Goal: Check status: Check status

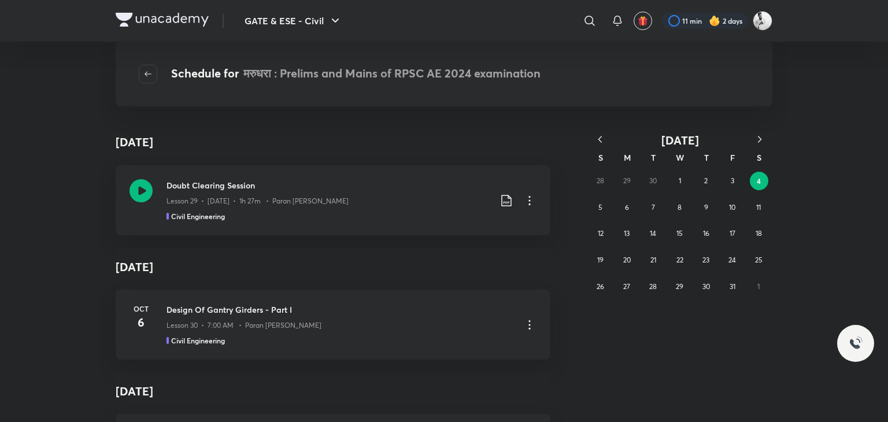
click at [600, 134] on icon "button" at bounding box center [600, 140] width 12 height 12
click at [600, 139] on icon "button" at bounding box center [600, 140] width 12 height 12
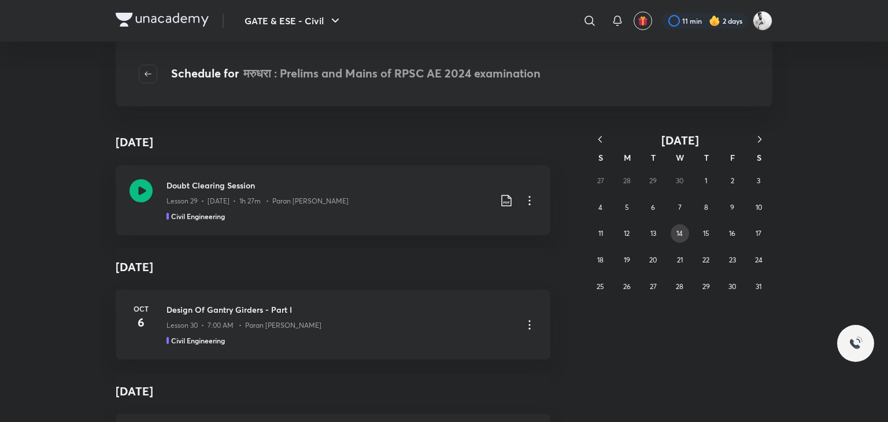
click at [680, 232] on abbr "14" at bounding box center [679, 233] width 6 height 9
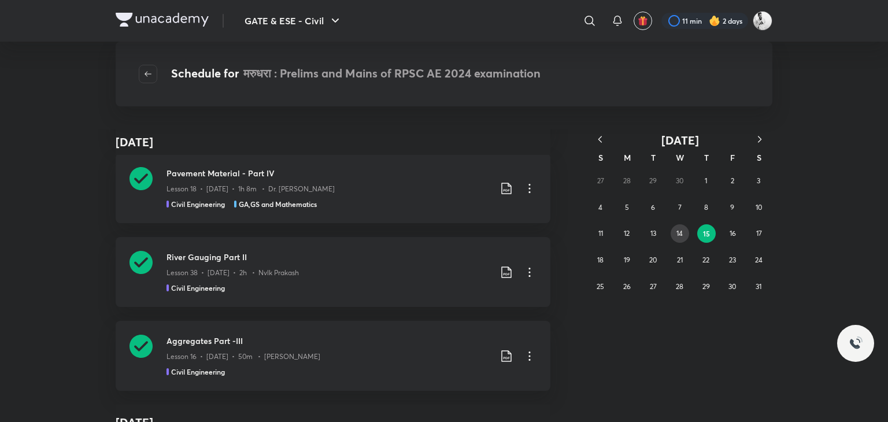
scroll to position [808, 0]
click at [599, 139] on icon "button" at bounding box center [599, 139] width 3 height 6
click at [681, 229] on abbr "16" at bounding box center [679, 233] width 6 height 9
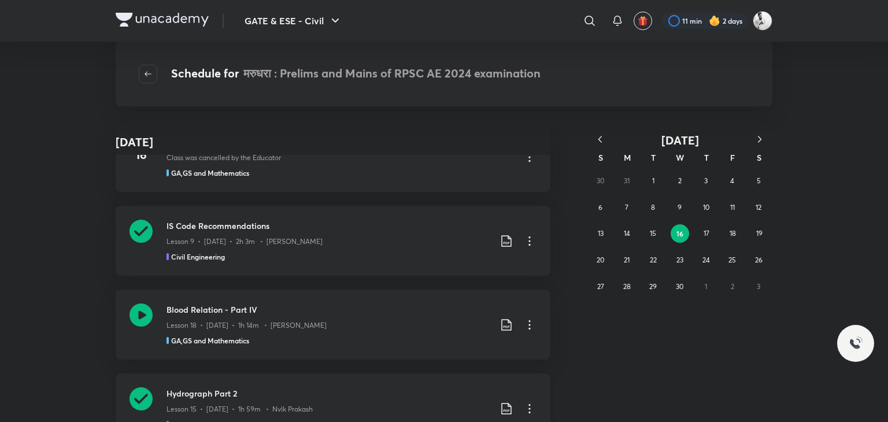
scroll to position [0, 0]
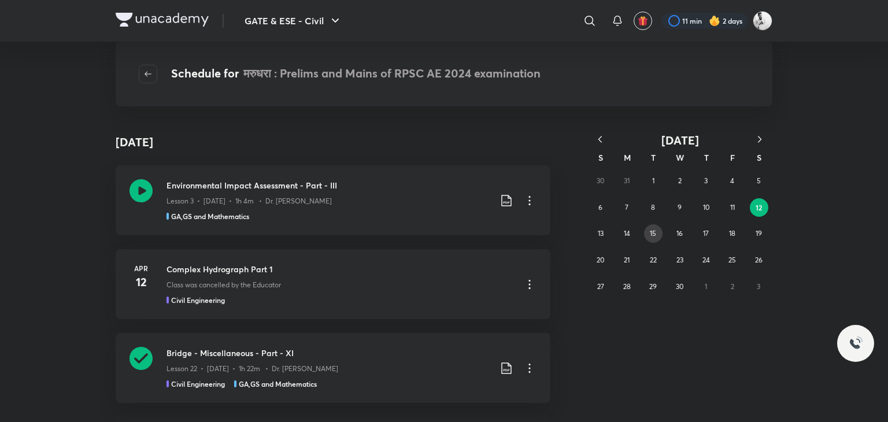
click at [659, 225] on div "30 31 1 2 3 4 5 6 7 8 9 10 11 12 13 14 15 16 17 18 19 20 21 22 23 24 25 26 27 2…" at bounding box center [679, 234] width 185 height 132
click at [648, 237] on button "15" at bounding box center [653, 233] width 19 height 19
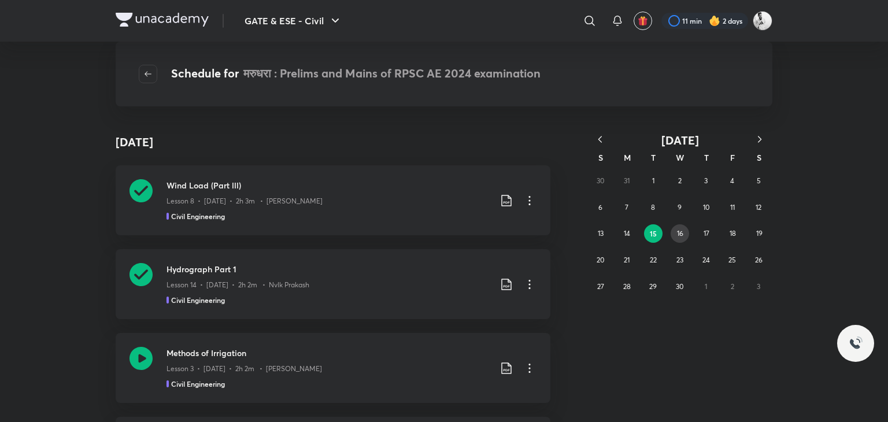
click at [673, 234] on button "16" at bounding box center [680, 233] width 19 height 19
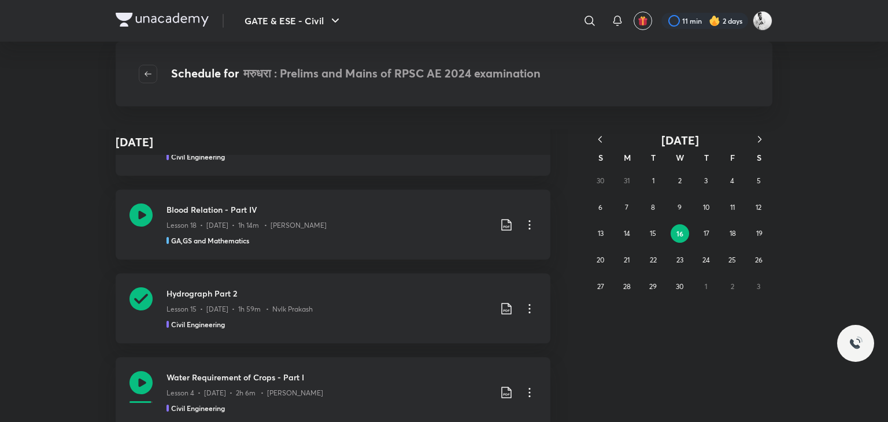
scroll to position [145, 0]
click at [130, 306] on icon at bounding box center [141, 297] width 23 height 23
